Goal: Task Accomplishment & Management: Manage account settings

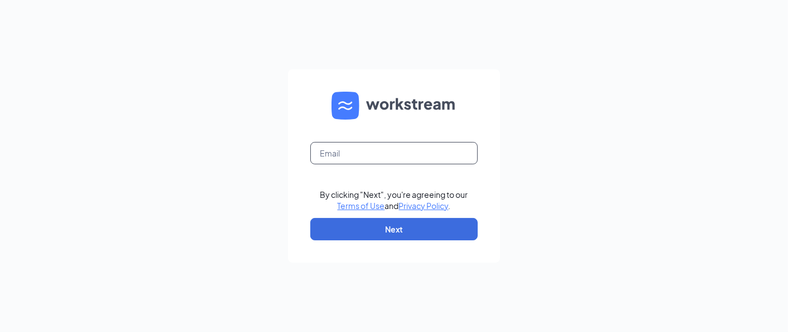
click at [400, 162] on input "text" at bounding box center [393, 153] width 167 height 22
type input "[EMAIL_ADDRESS][DOMAIN_NAME]"
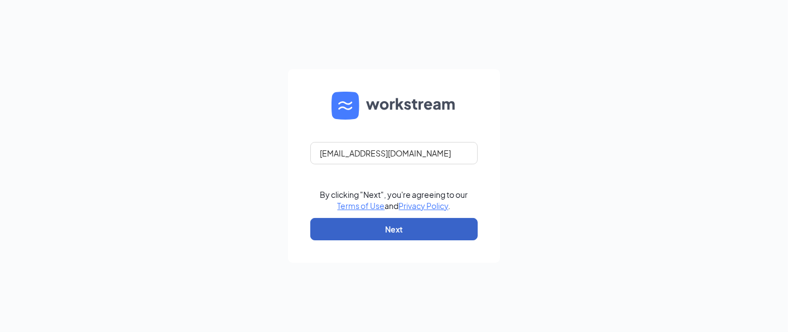
click at [412, 228] on button "Next" at bounding box center [393, 229] width 167 height 22
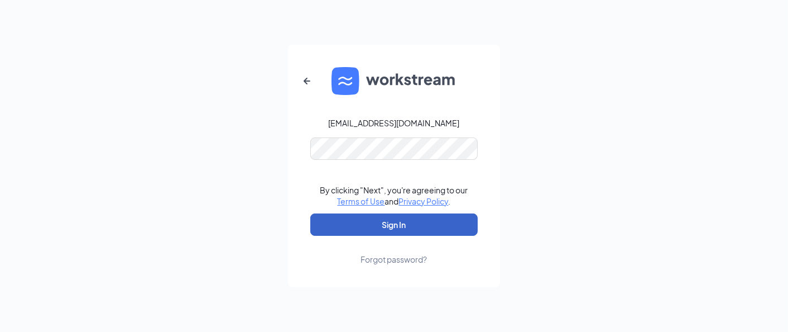
click at [424, 226] on button "Sign In" at bounding box center [393, 224] width 167 height 22
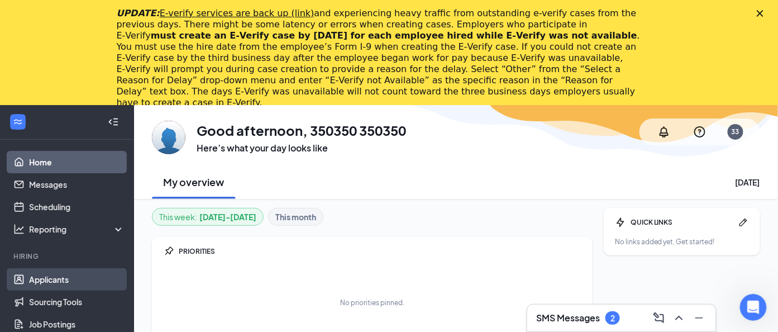
click at [69, 280] on link "Applicants" at bounding box center [76, 279] width 95 height 22
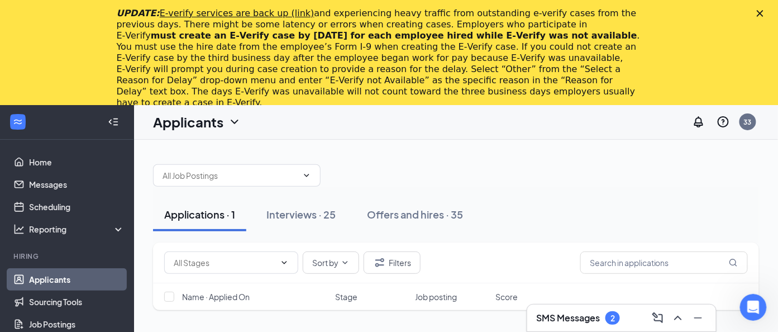
click at [763, 13] on icon "Close" at bounding box center [759, 13] width 7 height 7
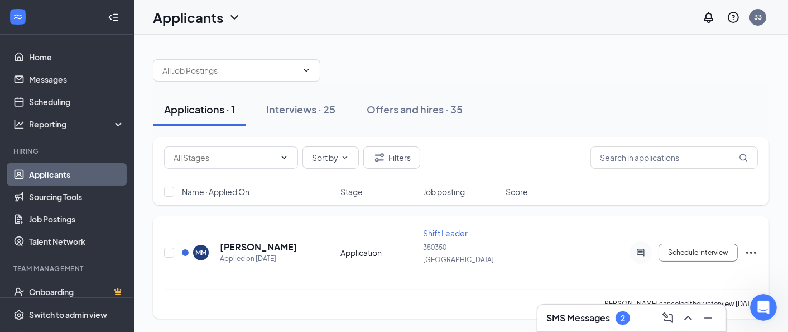
drag, startPoint x: 756, startPoint y: 237, endPoint x: 749, endPoint y: 237, distance: 6.7
click at [756, 246] on icon "Ellipses" at bounding box center [751, 252] width 13 height 13
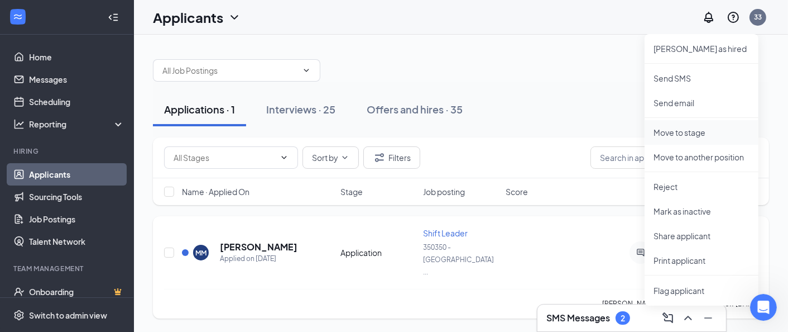
click at [703, 130] on p "Move to stage" at bounding box center [702, 132] width 96 height 11
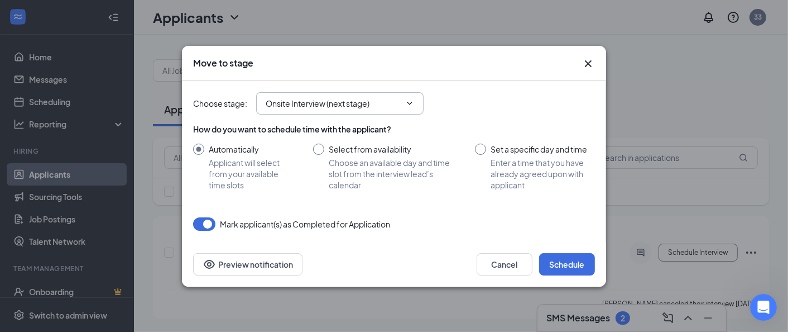
click at [361, 100] on input "Onsite Interview (next stage)" at bounding box center [333, 103] width 135 height 12
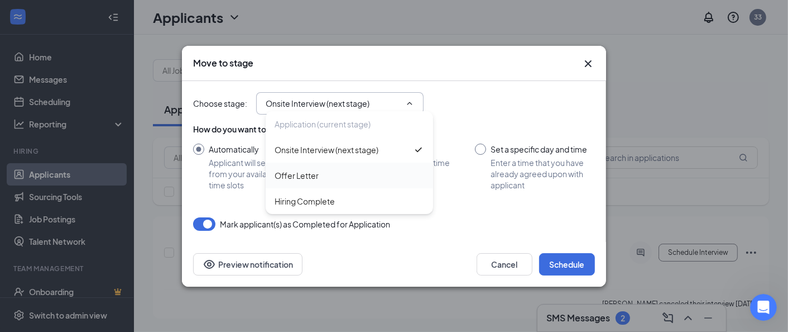
click at [328, 182] on div "Offer Letter" at bounding box center [349, 175] width 167 height 26
type input "Offer Letter"
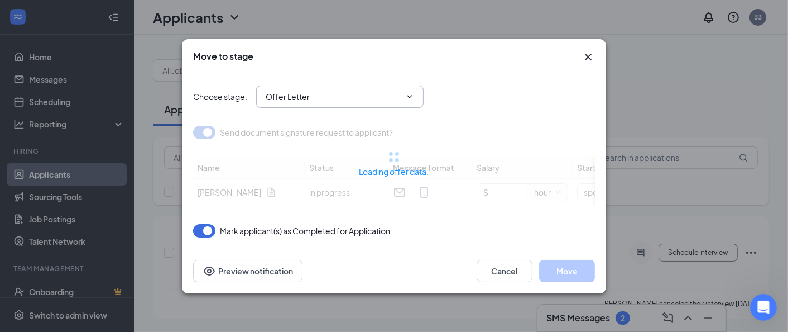
type input "Jul 7, 2025"
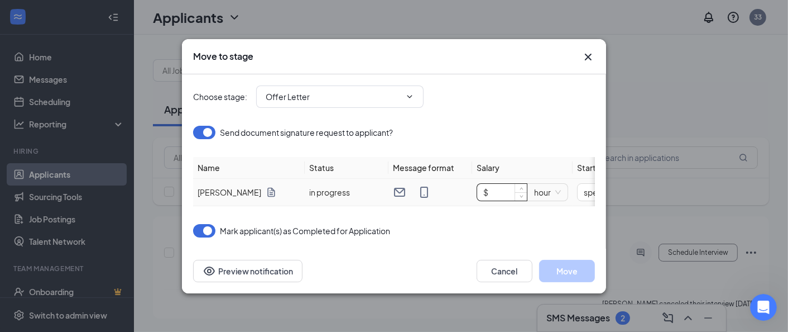
click at [512, 192] on input "$" at bounding box center [502, 192] width 50 height 17
type input "$ 13"
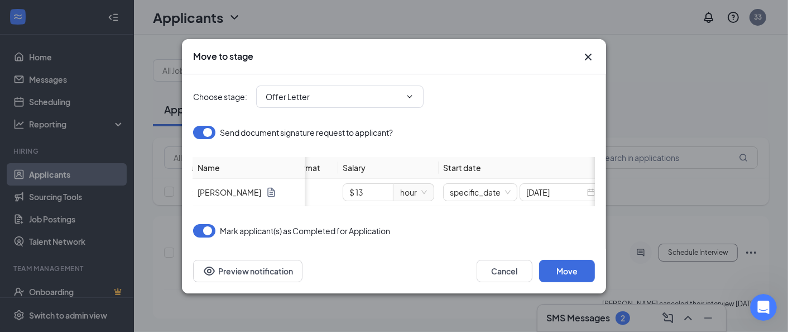
scroll to position [0, 145]
click at [550, 186] on input "Jul 7, 2025" at bounding box center [544, 192] width 59 height 12
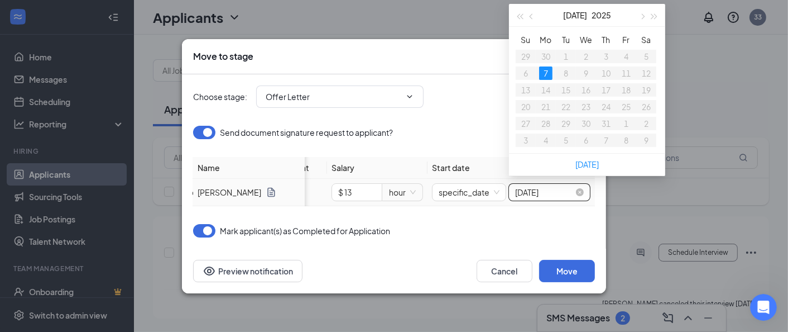
click at [533, 186] on input "Jul 7, 2025" at bounding box center [544, 192] width 59 height 12
type input "Jul 7, 2025"
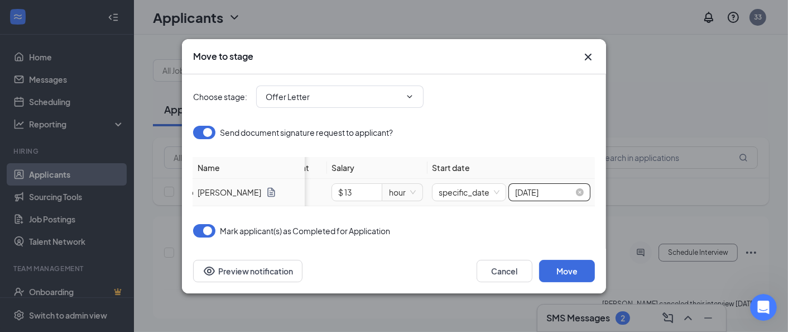
click at [554, 188] on input "Jul 7, 2025" at bounding box center [544, 192] width 59 height 12
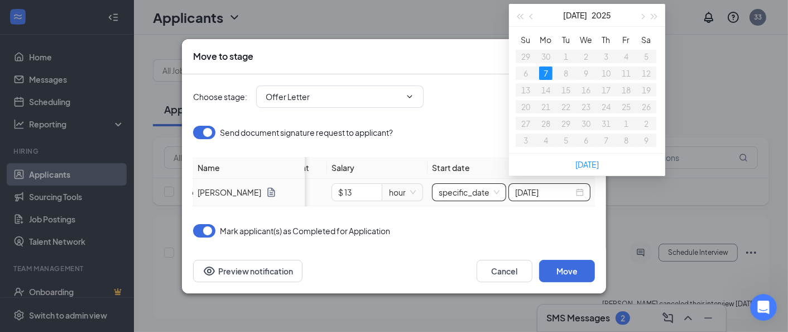
click at [484, 188] on span "specific_date" at bounding box center [469, 192] width 61 height 17
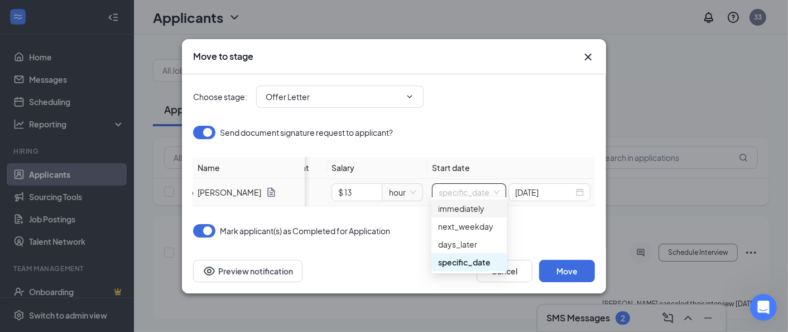
click at [478, 211] on div "immediately" at bounding box center [469, 208] width 62 height 12
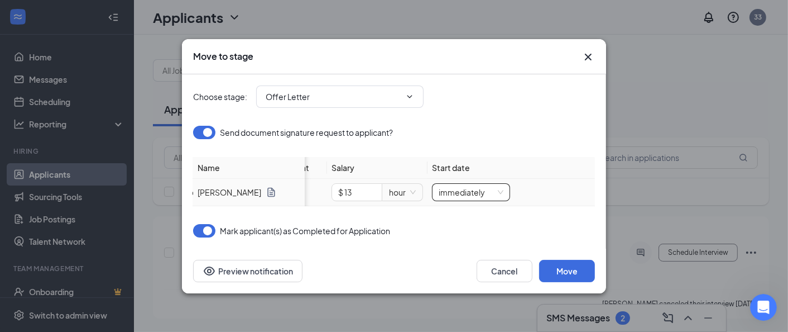
click at [490, 188] on span "immediately" at bounding box center [471, 192] width 65 height 17
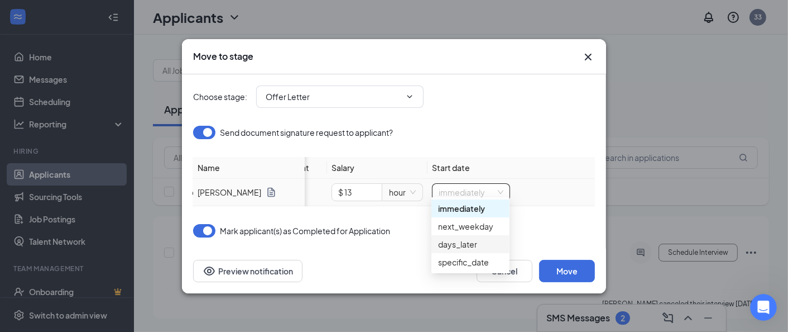
click at [478, 241] on div "days_later" at bounding box center [470, 244] width 65 height 12
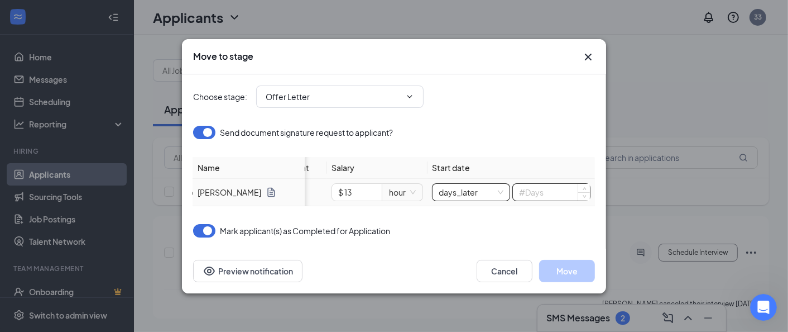
click at [529, 188] on input at bounding box center [551, 192] width 77 height 17
type input "2"
click at [577, 275] on button "Move" at bounding box center [567, 271] width 56 height 22
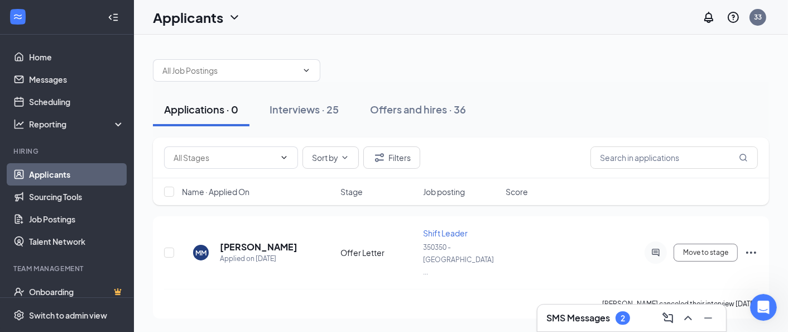
click at [635, 46] on div "Applications · 0 Interviews · 25 Offers and hires · 36 Sort by Filters Name · A…" at bounding box center [461, 183] width 654 height 297
